Goal: Answer question/provide support

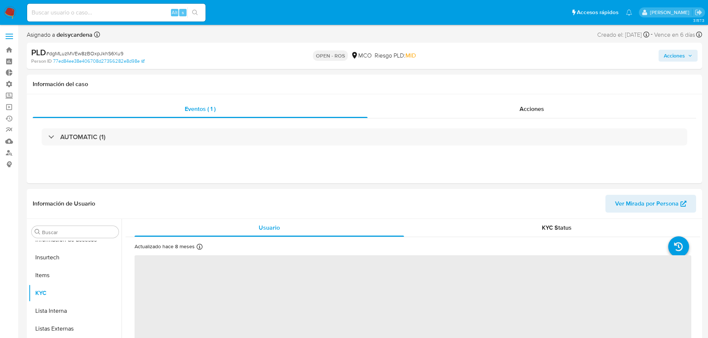
scroll to position [314, 0]
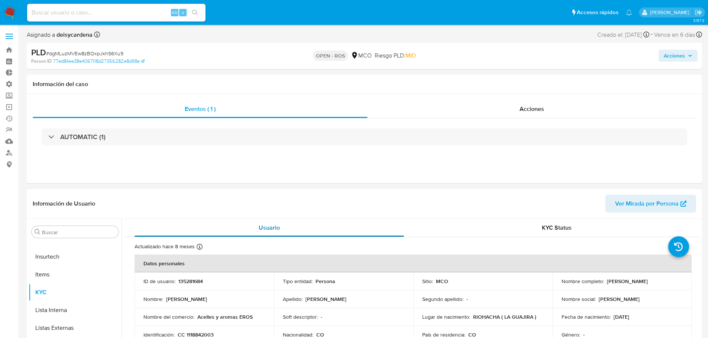
select select "10"
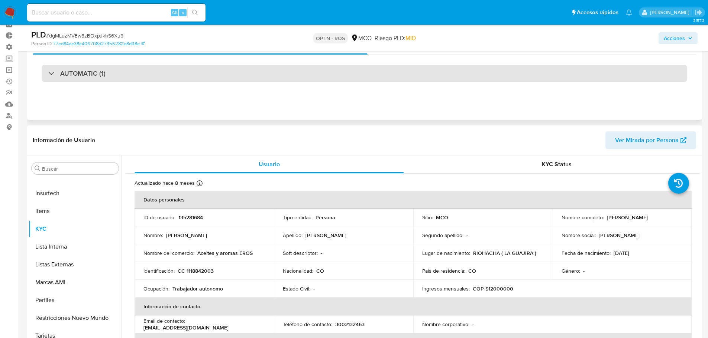
scroll to position [0, 0]
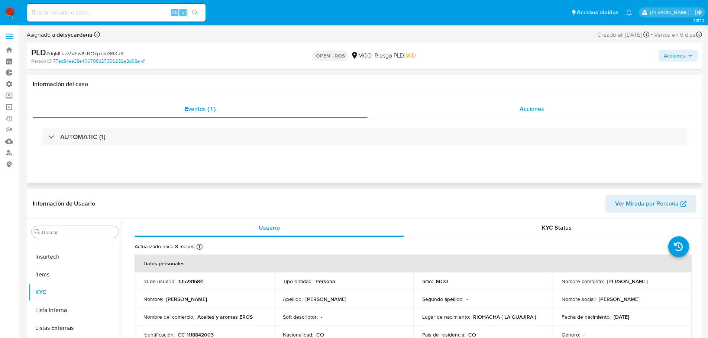
click at [540, 112] on span "Acciones" at bounding box center [531, 109] width 25 height 9
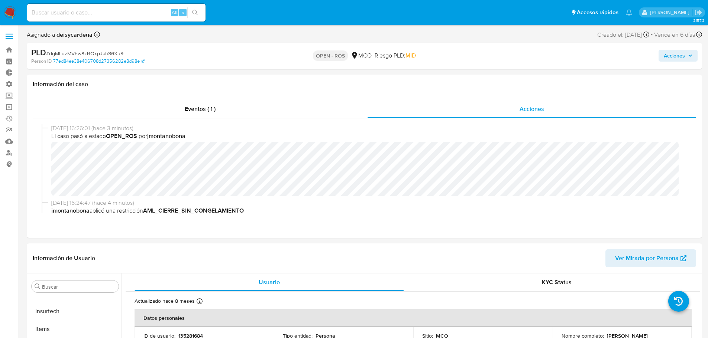
click at [663, 57] on span "Acciones" at bounding box center [673, 56] width 21 height 12
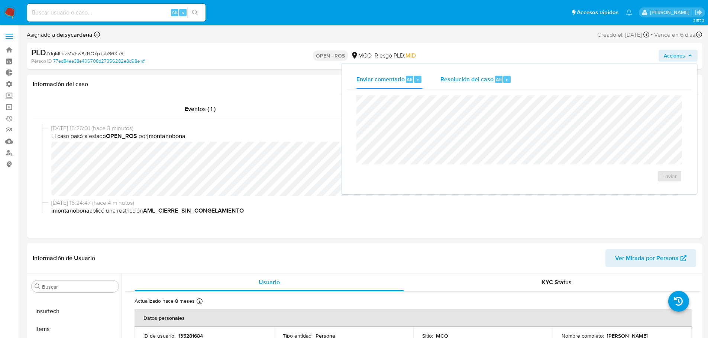
click at [492, 81] on span "Resolución del caso" at bounding box center [466, 79] width 53 height 9
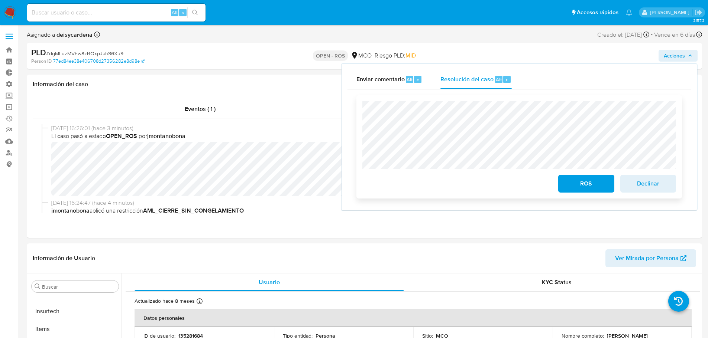
click at [571, 182] on span "ROS" at bounding box center [586, 184] width 36 height 16
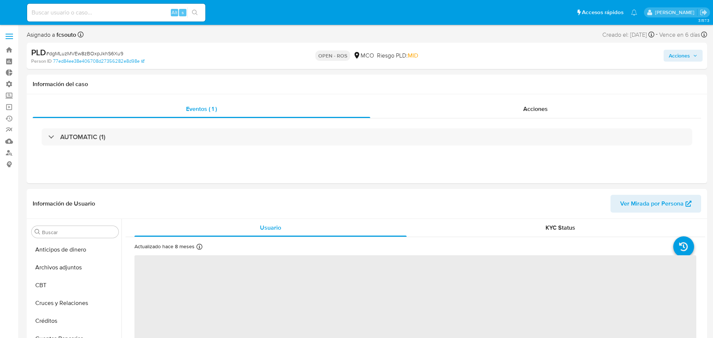
select select "10"
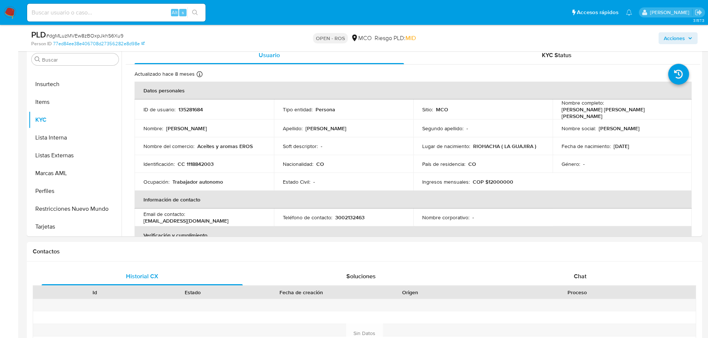
scroll to position [149, 0]
